Goal: Transaction & Acquisition: Purchase product/service

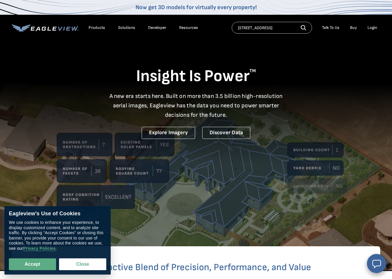
type input "[STREET_ADDRESS]"
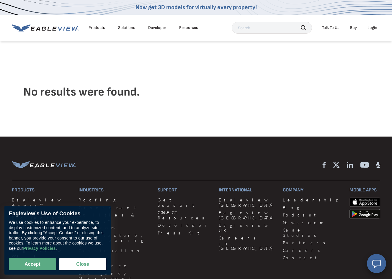
click at [372, 28] on div "Login" at bounding box center [373, 27] width 10 height 5
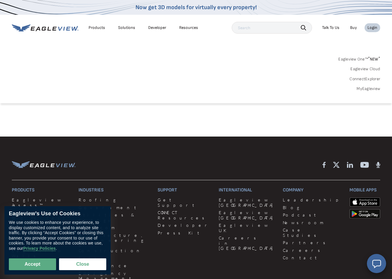
click at [363, 89] on link "MyEagleview" at bounding box center [369, 88] width 24 height 5
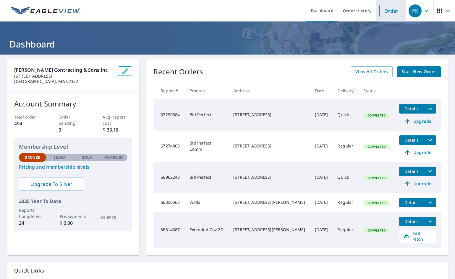
click at [381, 10] on link "Order" at bounding box center [391, 11] width 24 height 12
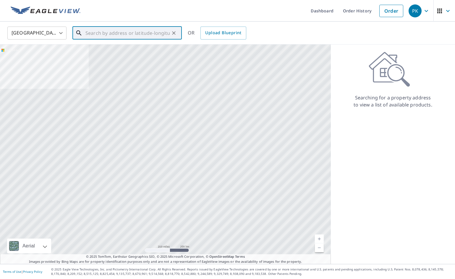
click at [96, 33] on input "text" at bounding box center [127, 33] width 84 height 17
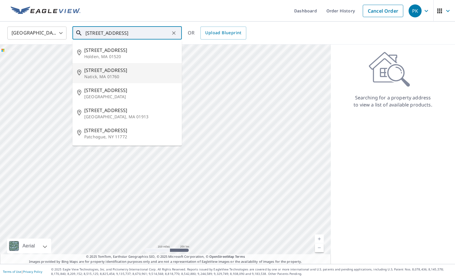
click at [108, 71] on span "17 Glenwood St" at bounding box center [130, 70] width 93 height 7
type input "17 Glenwood St Natick, MA 01760"
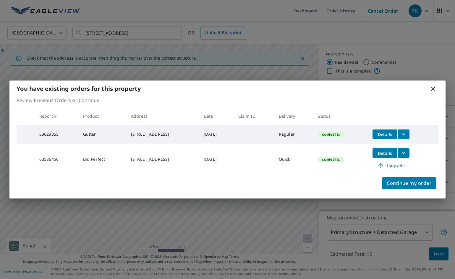
click at [328, 160] on span "Completed" at bounding box center [330, 160] width 25 height 4
click at [392, 185] on span "Continue my order" at bounding box center [408, 183] width 45 height 8
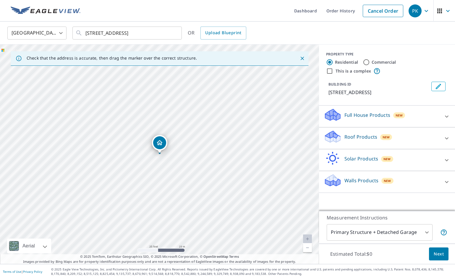
click at [354, 140] on p "Roof Products" at bounding box center [360, 137] width 33 height 7
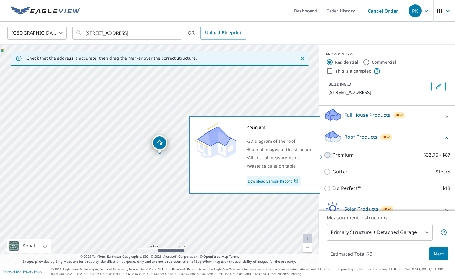
click at [328, 154] on input "Premium $32.75 - $87" at bounding box center [327, 155] width 9 height 7
checkbox input "true"
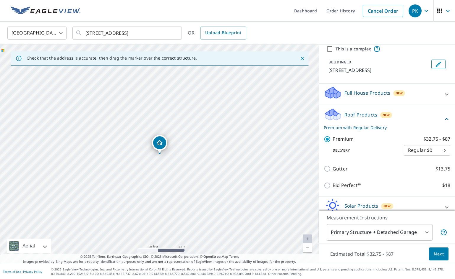
scroll to position [52, 0]
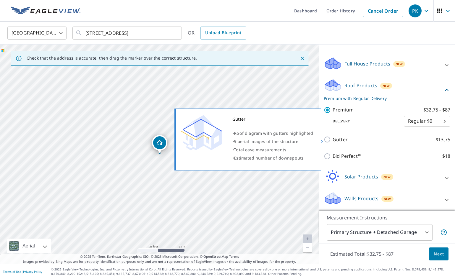
click at [327, 139] on input "Gutter $13.75" at bounding box center [327, 139] width 9 height 7
checkbox input "true"
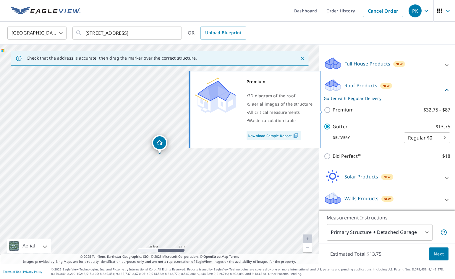
click at [329, 109] on input "Premium $32.75 - $87" at bounding box center [327, 110] width 9 height 7
checkbox input "true"
checkbox input "false"
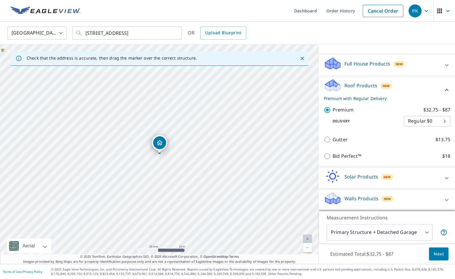
click at [392, 257] on span "Next" at bounding box center [438, 254] width 10 height 7
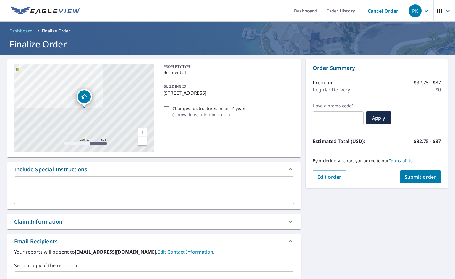
click at [392, 178] on span "Submit order" at bounding box center [420, 177] width 32 height 6
checkbox input "true"
